Goal: Check status: Check status

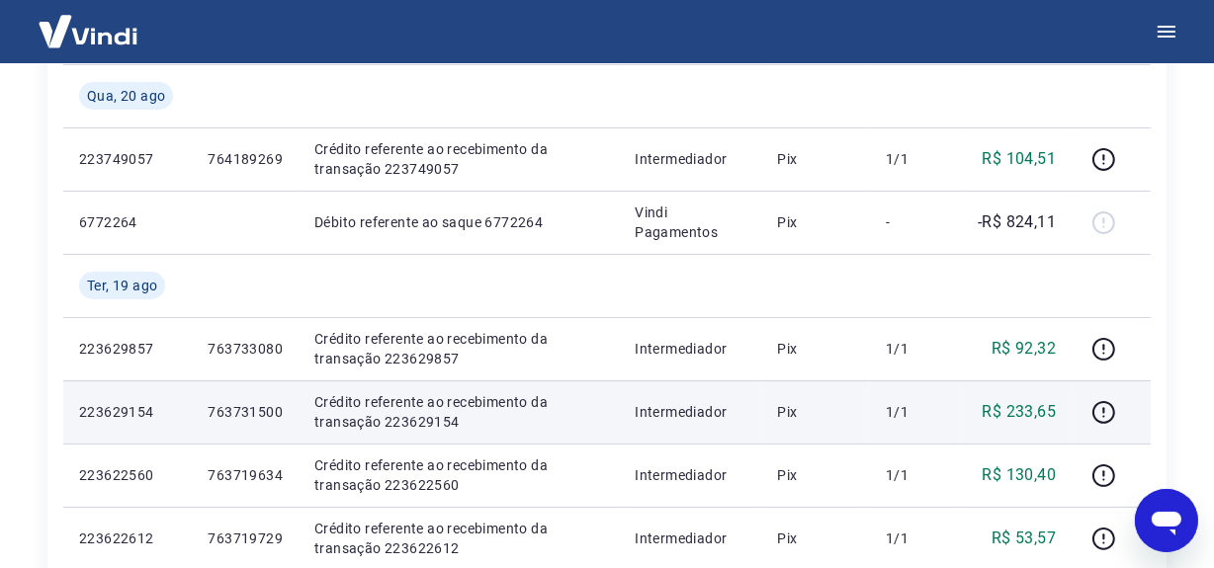
scroll to position [130, 0]
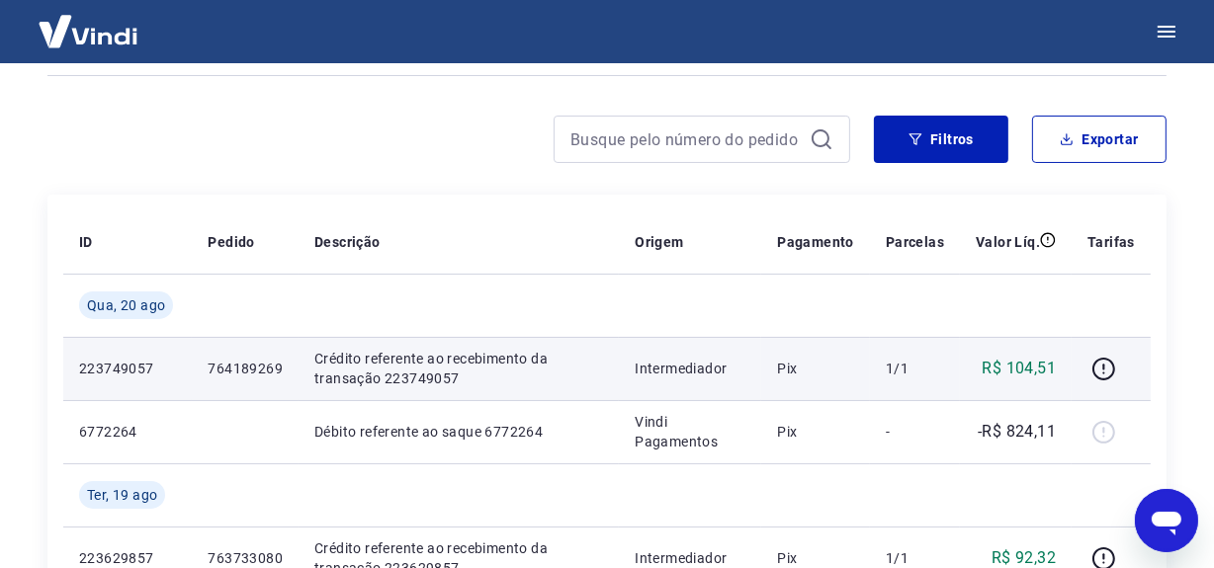
click at [406, 368] on p "Crédito referente ao recebimento da transação 223749057" at bounding box center [458, 369] width 289 height 40
click at [406, 367] on p "Crédito referente ao recebimento da transação 223749057" at bounding box center [458, 369] width 289 height 40
click at [423, 392] on td "Crédito referente ao recebimento da transação 223749057" at bounding box center [458, 368] width 320 height 63
click at [406, 378] on p "Crédito referente ao recebimento da transação 223749057" at bounding box center [458, 369] width 289 height 40
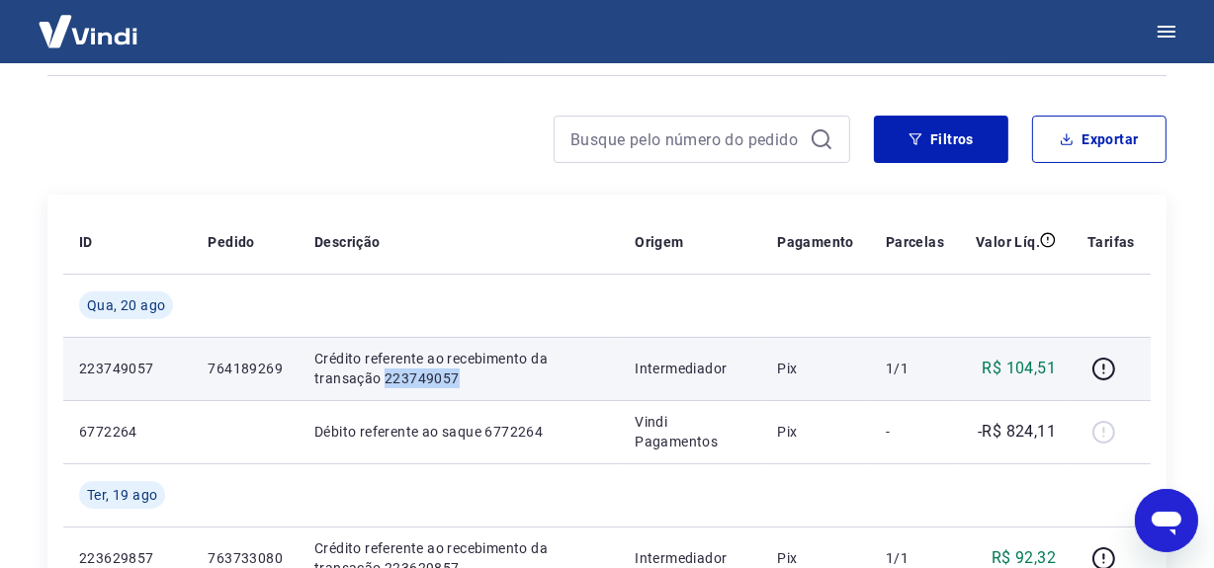
copy p "223749057"
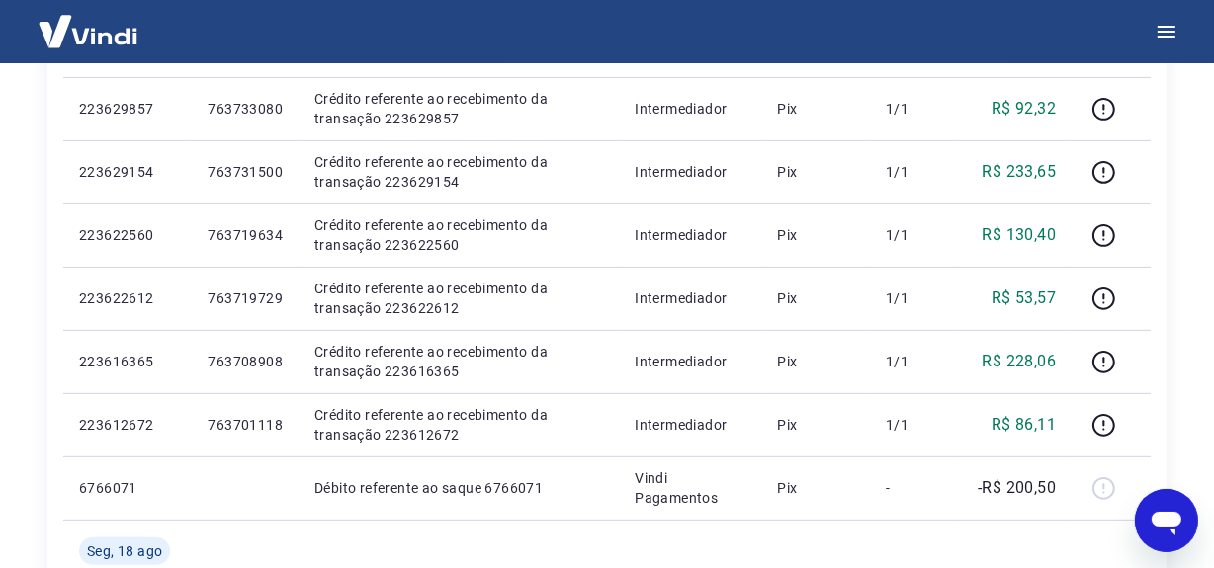
scroll to position [490, 0]
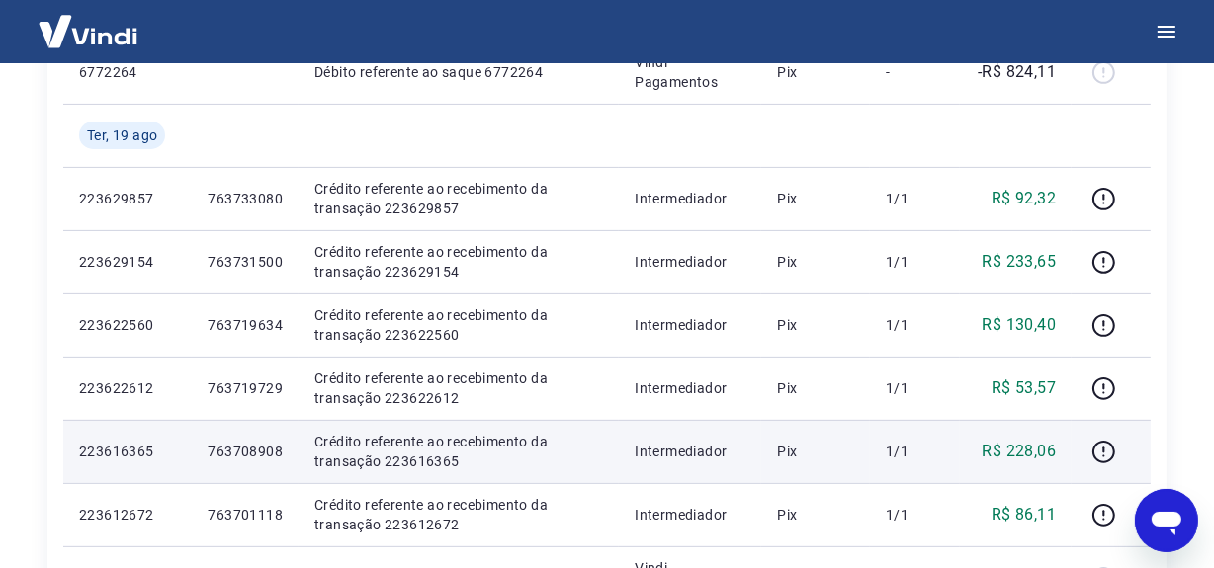
drag, startPoint x: 862, startPoint y: 400, endPoint x: 880, endPoint y: 426, distance: 31.8
click at [862, 400] on td "Pix" at bounding box center [815, 388] width 109 height 63
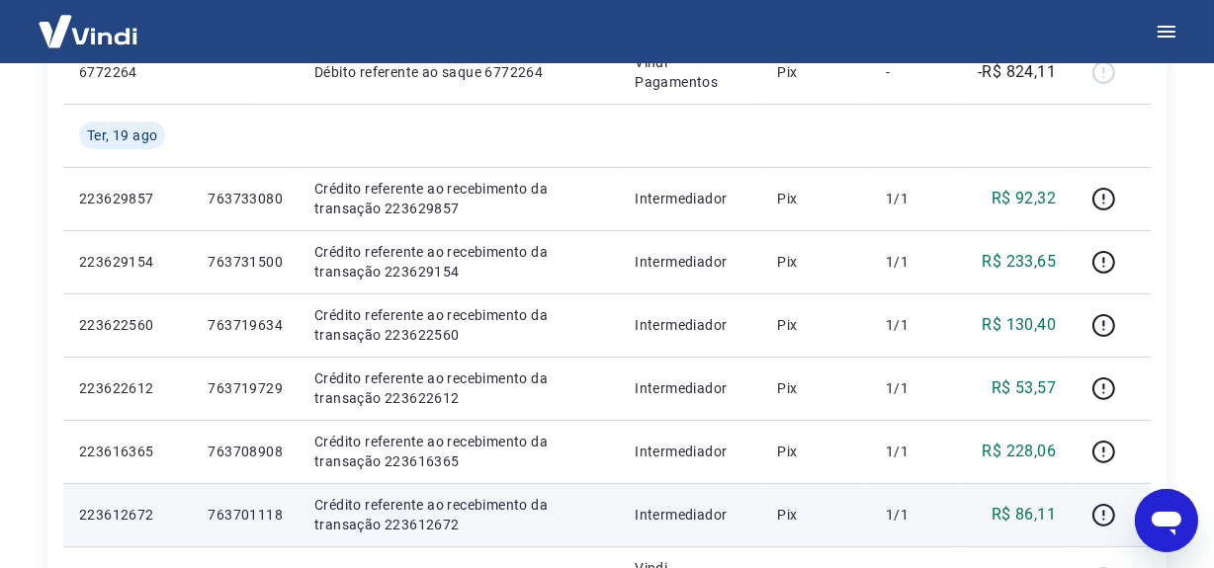
click at [407, 516] on p "Crédito referente ao recebimento da transação 223612672" at bounding box center [458, 515] width 289 height 40
copy p "223612672"
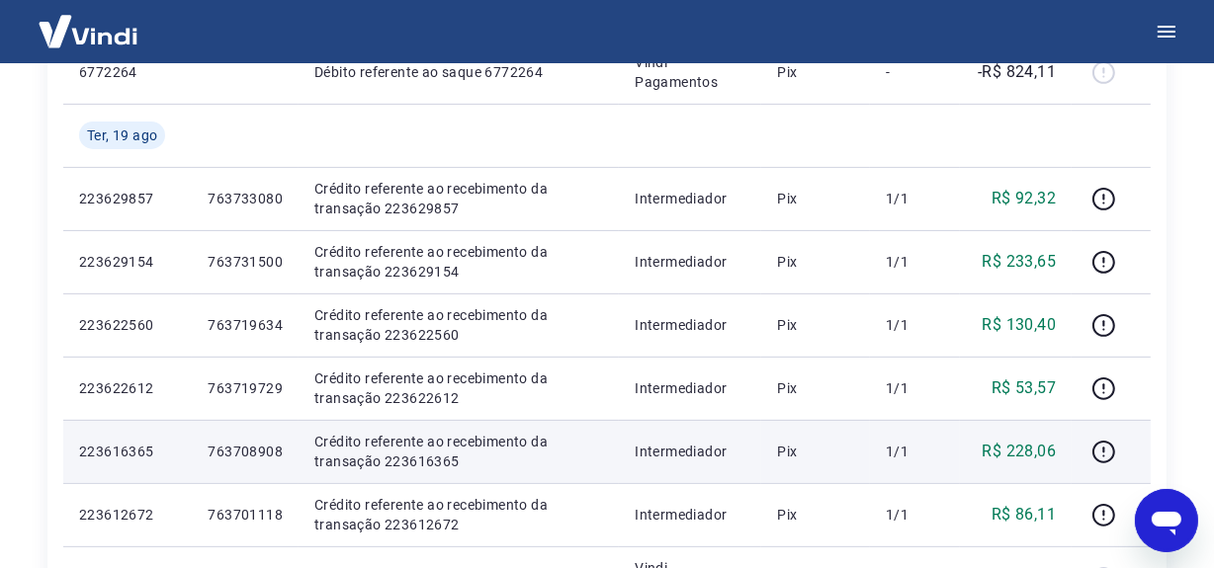
click at [419, 463] on p "Crédito referente ao recebimento da transação 223616365" at bounding box center [458, 452] width 289 height 40
copy p "223616365"
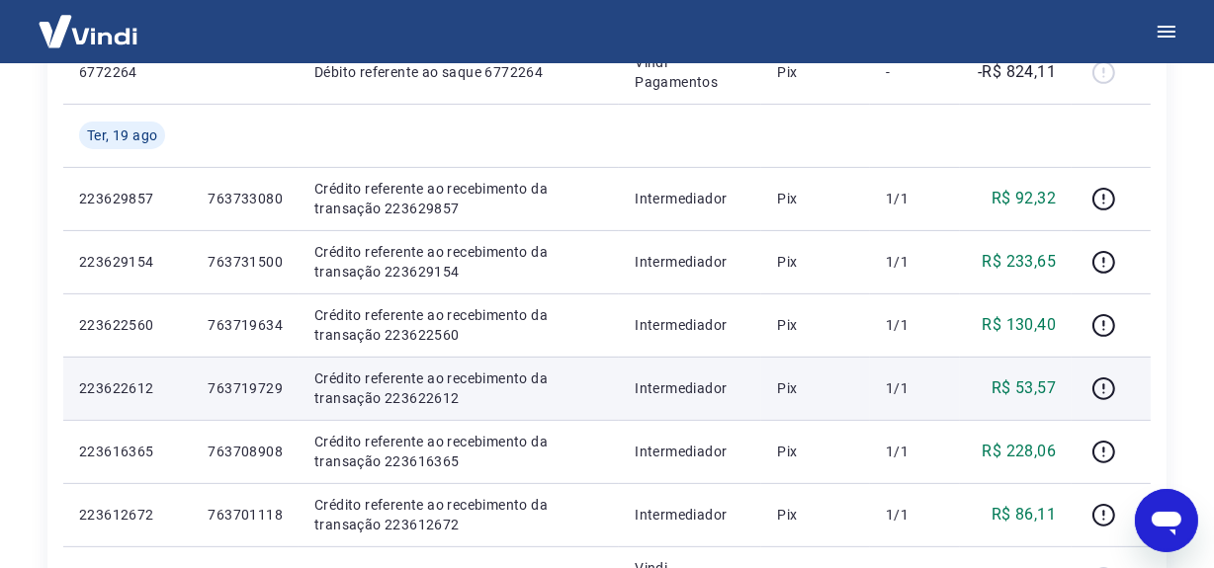
click at [414, 388] on p "Crédito referente ao recebimento da transação 223622612" at bounding box center [458, 389] width 289 height 40
copy p "223622612"
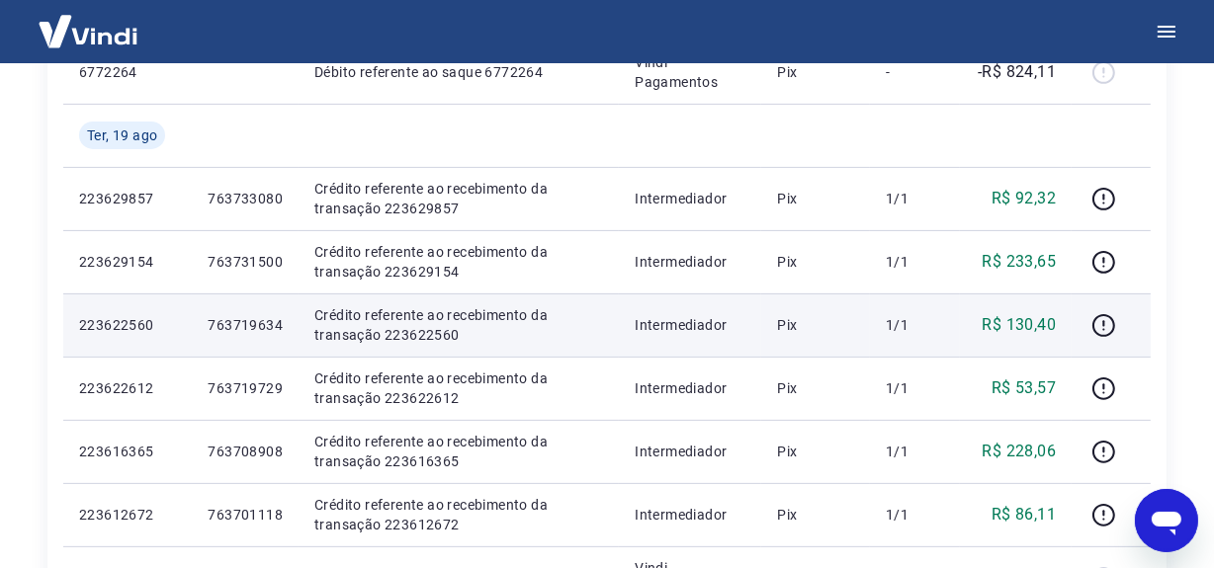
click at [429, 335] on p "Crédito referente ao recebimento da transação 223622560" at bounding box center [458, 325] width 289 height 40
copy p "223622560"
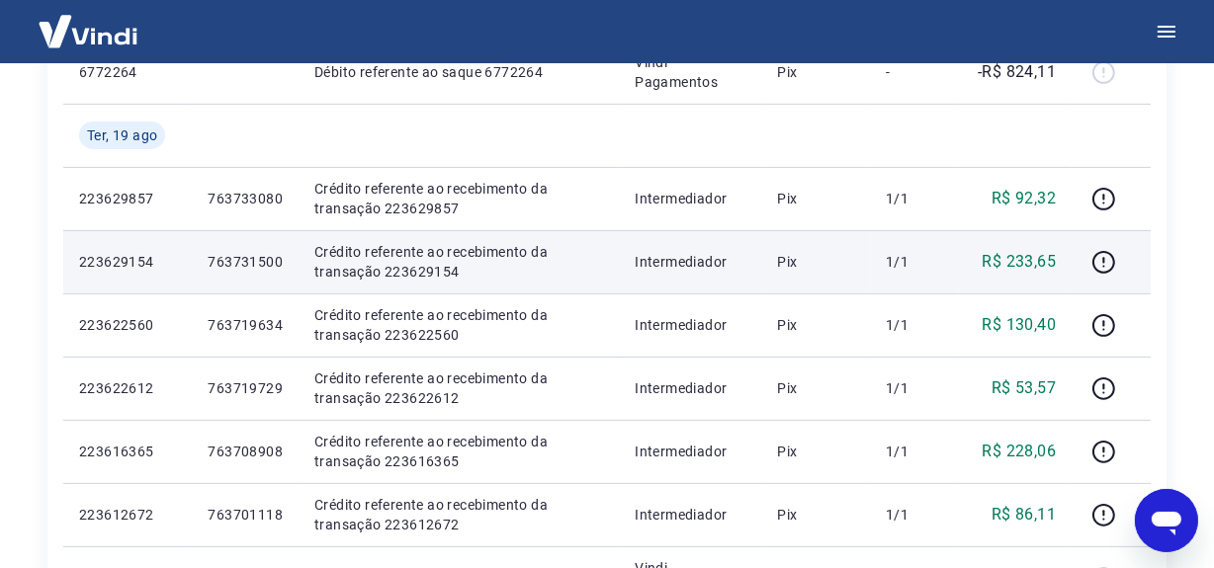
click at [410, 271] on p "Crédito referente ao recebimento da transação 223629154" at bounding box center [458, 262] width 289 height 40
click at [424, 274] on p "Crédito referente ao recebimento da transação 223629154" at bounding box center [458, 262] width 289 height 40
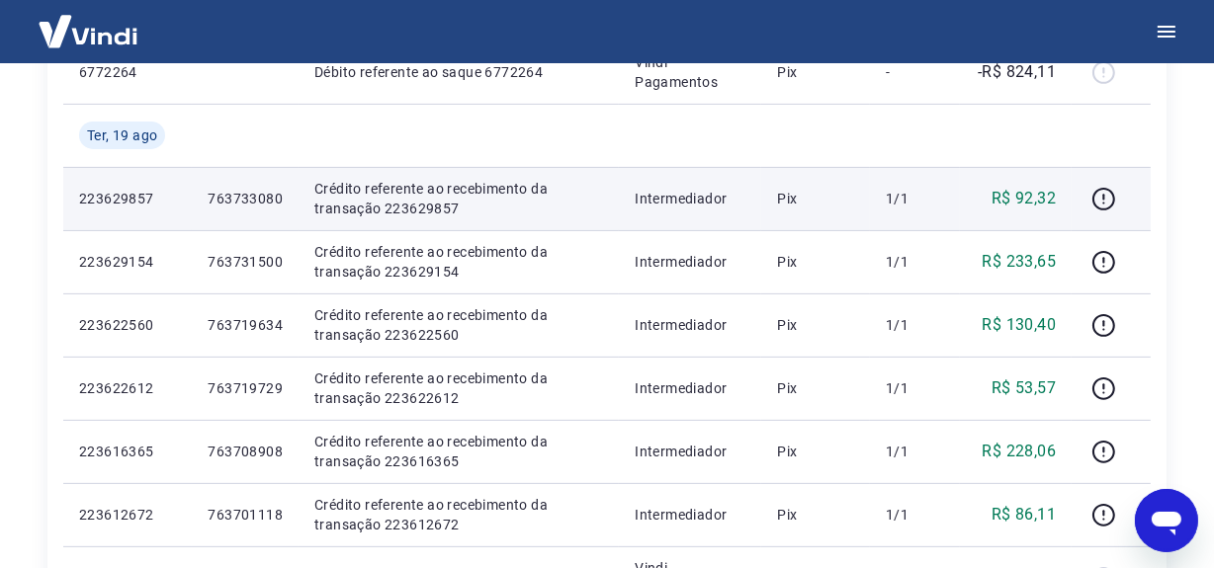
click at [429, 198] on p "Crédito referente ao recebimento da transação 223629857" at bounding box center [458, 199] width 289 height 40
click at [429, 197] on p "Crédito referente ao recebimento da transação 223629857" at bounding box center [458, 199] width 289 height 40
click at [424, 207] on p "Crédito referente ao recebimento da transação 223629857" at bounding box center [458, 199] width 289 height 40
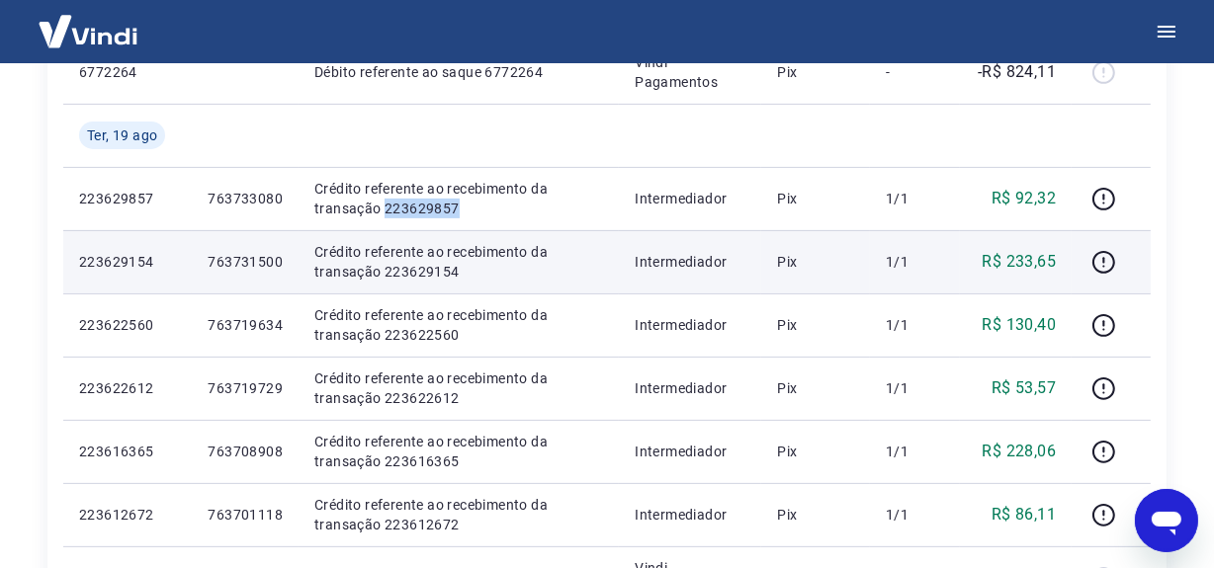
copy p "223629857"
